Goal: Task Accomplishment & Management: Use online tool/utility

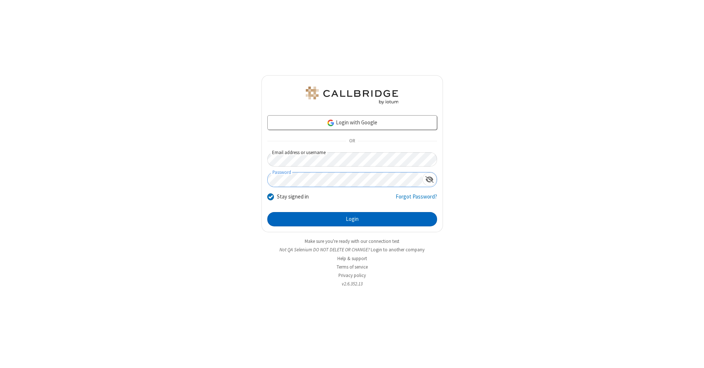
click at [352, 219] on button "Login" at bounding box center [352, 219] width 170 height 15
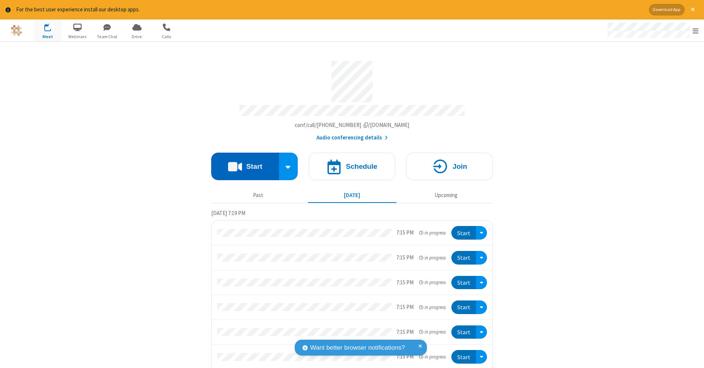
click at [242, 162] on button "Start" at bounding box center [245, 167] width 68 height 28
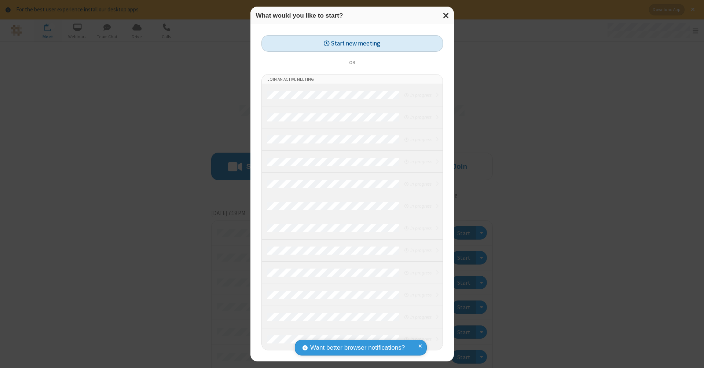
click at [352, 43] on button "Start new meeting" at bounding box center [353, 43] width 182 height 17
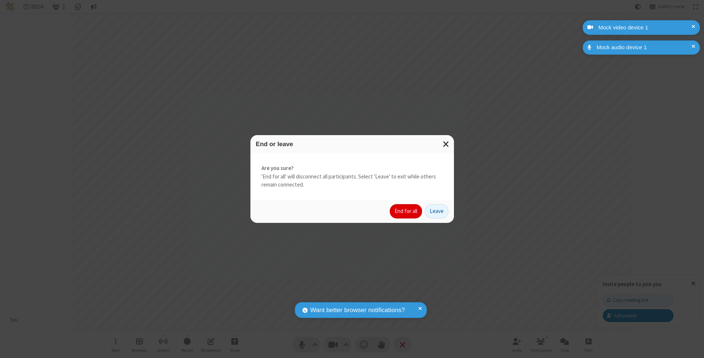
click at [406, 211] on button "End for all" at bounding box center [406, 211] width 32 height 15
